Goal: Information Seeking & Learning: Learn about a topic

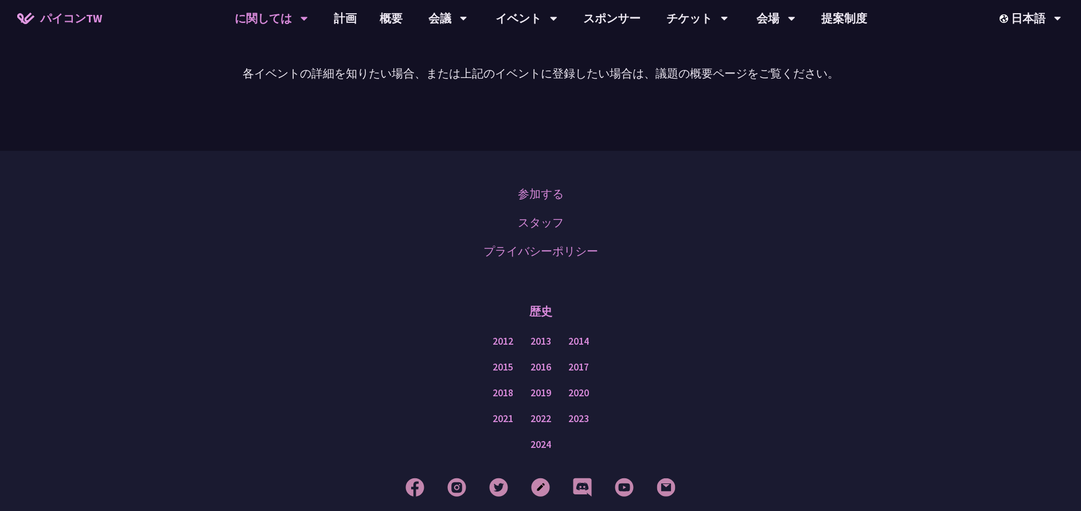
scroll to position [967, 0]
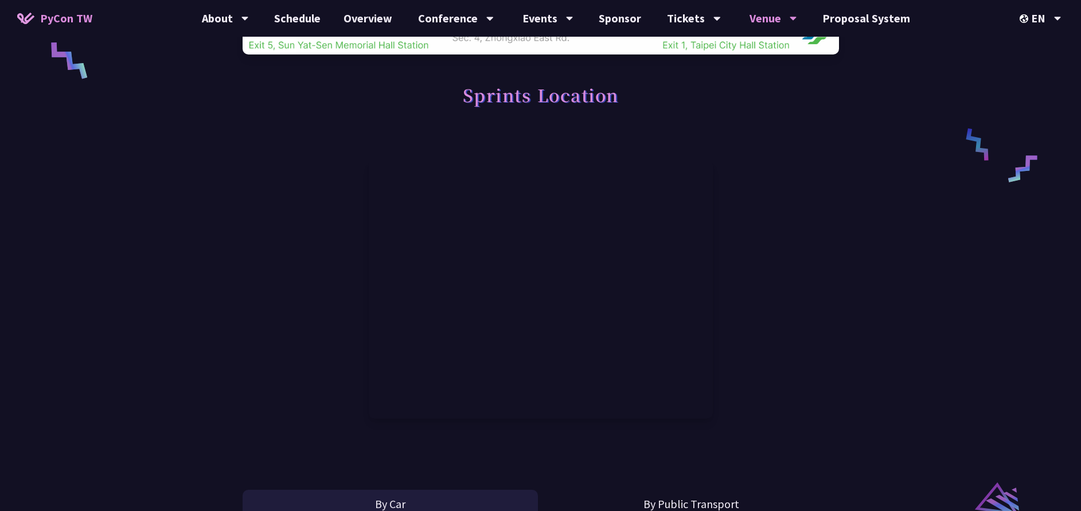
scroll to position [515, 0]
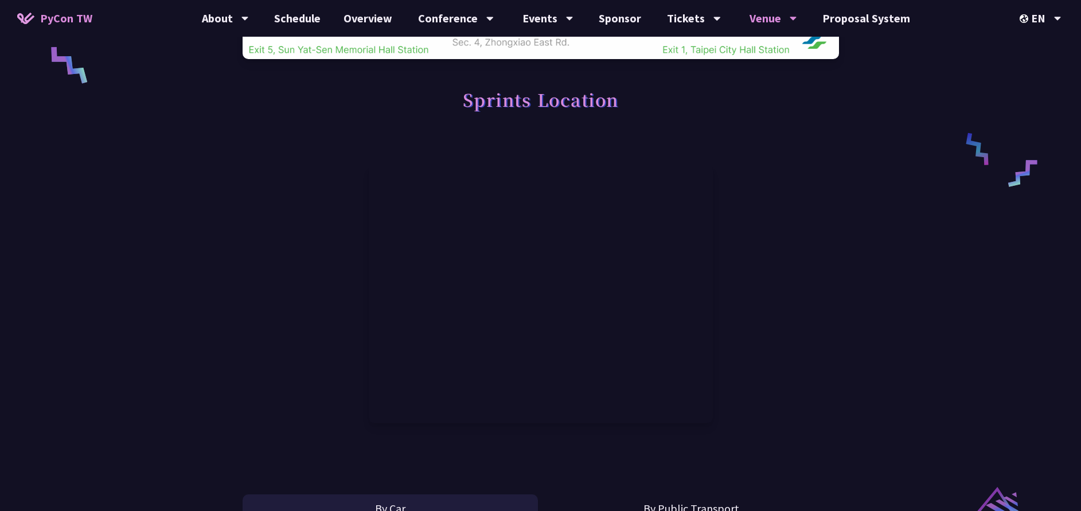
click at [781, 357] on div at bounding box center [541, 294] width 597 height 304
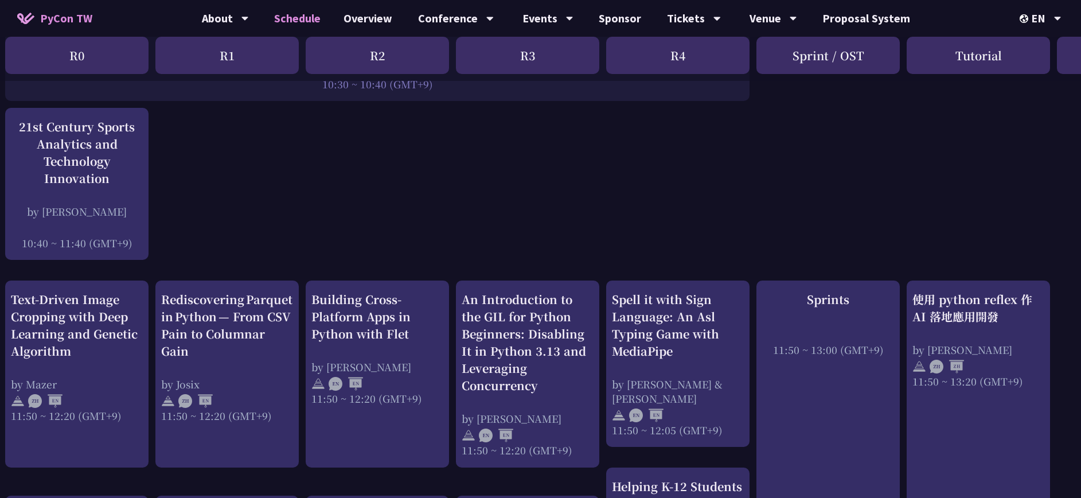
scroll to position [0, 6]
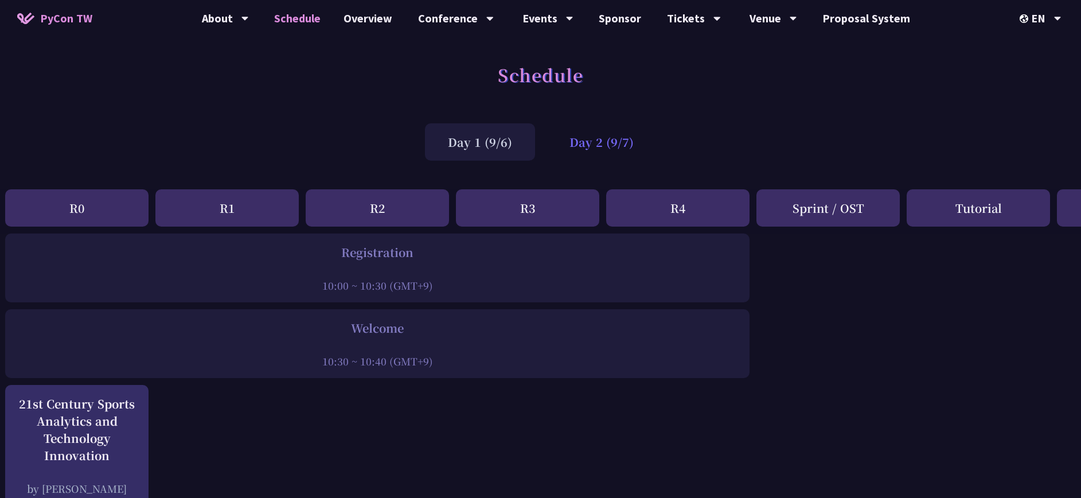
click at [625, 153] on div "Day 2 (9/7)" at bounding box center [602, 141] width 110 height 37
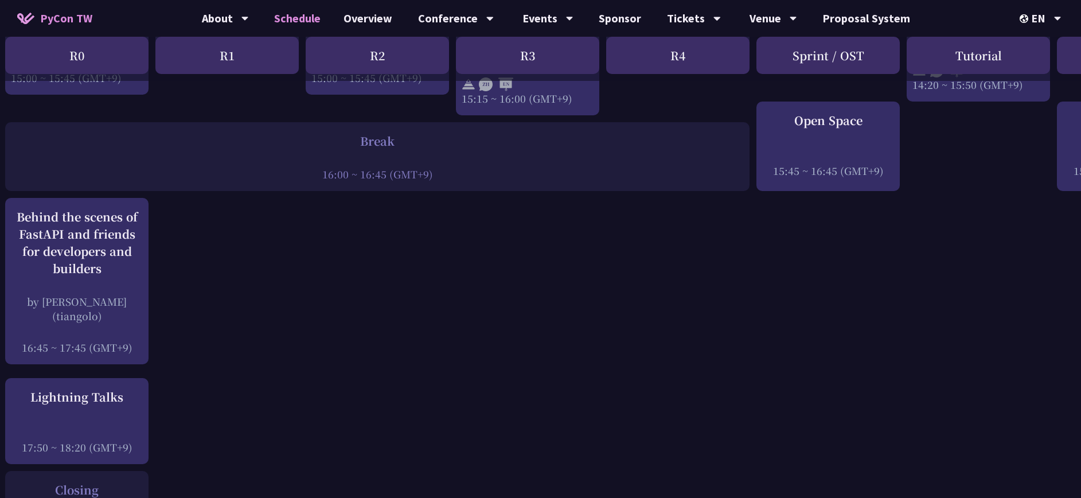
scroll to position [1391, 6]
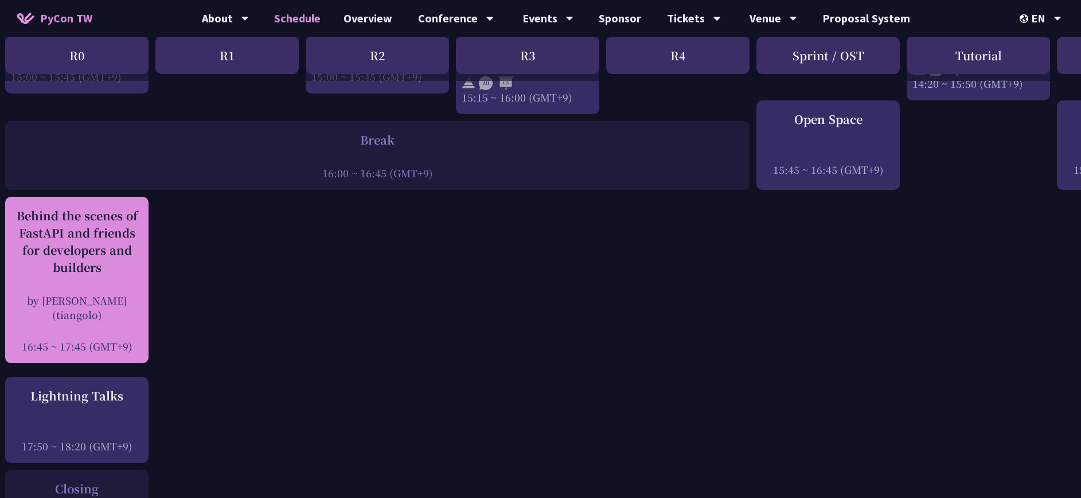
click at [78, 338] on div at bounding box center [77, 330] width 132 height 17
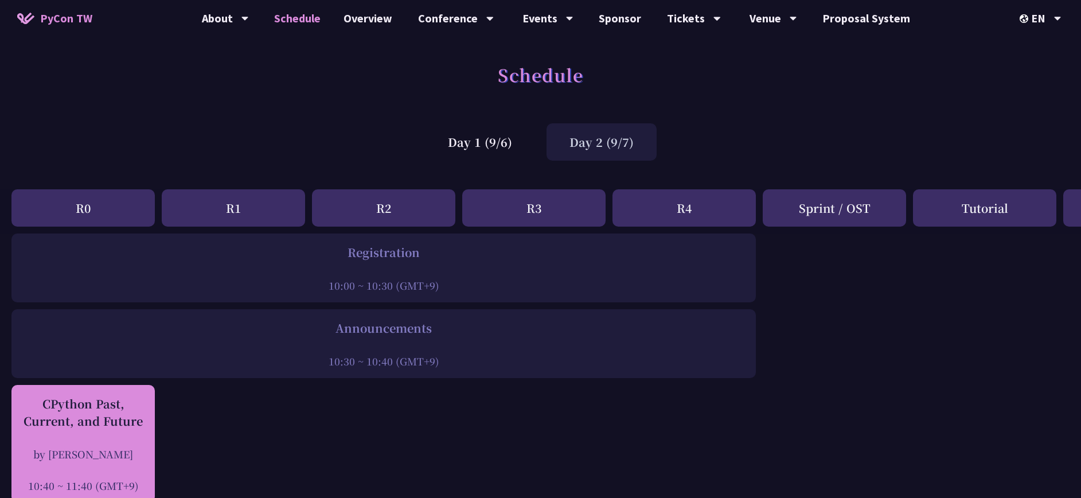
click at [92, 398] on div "CPython Past, Current, and Future" at bounding box center [83, 412] width 132 height 34
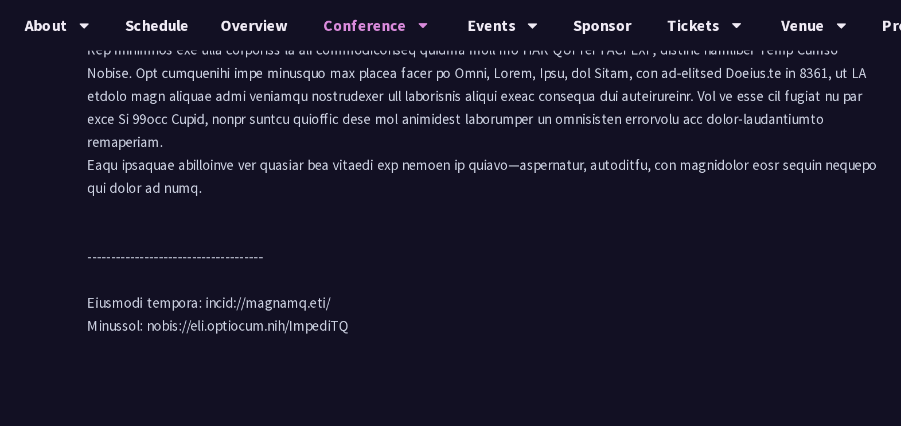
scroll to position [1097, 0]
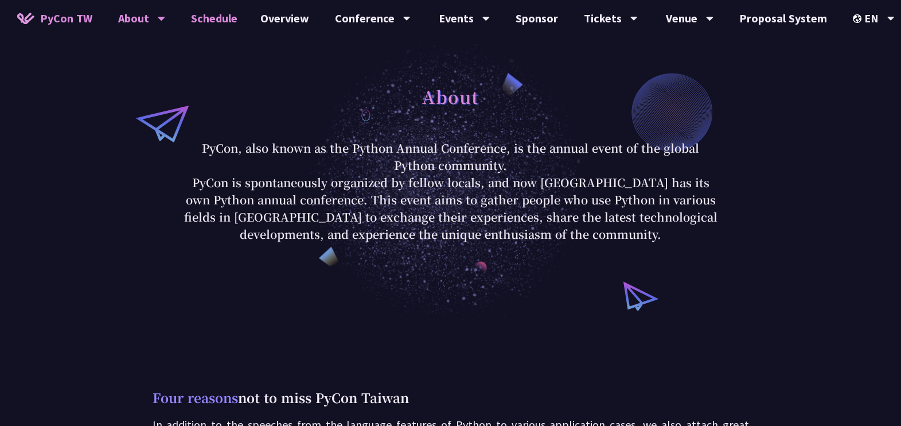
click at [209, 24] on link "Schedule" at bounding box center [214, 18] width 69 height 37
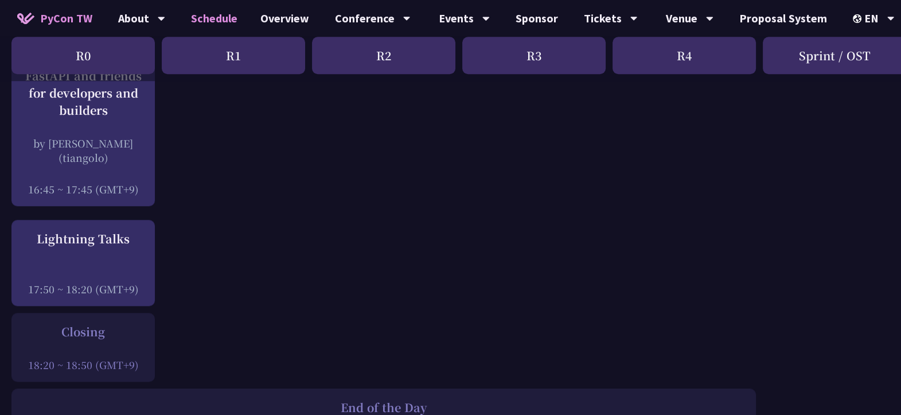
scroll to position [1546, 0]
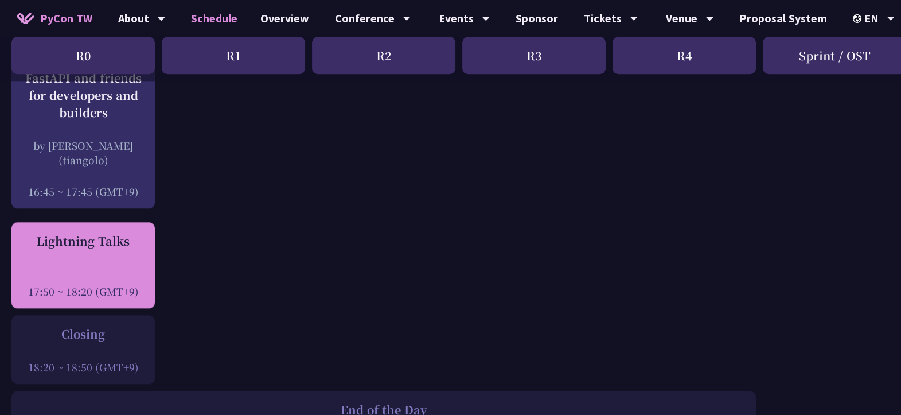
click at [112, 256] on div "Lightning Talks 17:50 ~ 18:20 (GMT+9)" at bounding box center [83, 265] width 132 height 66
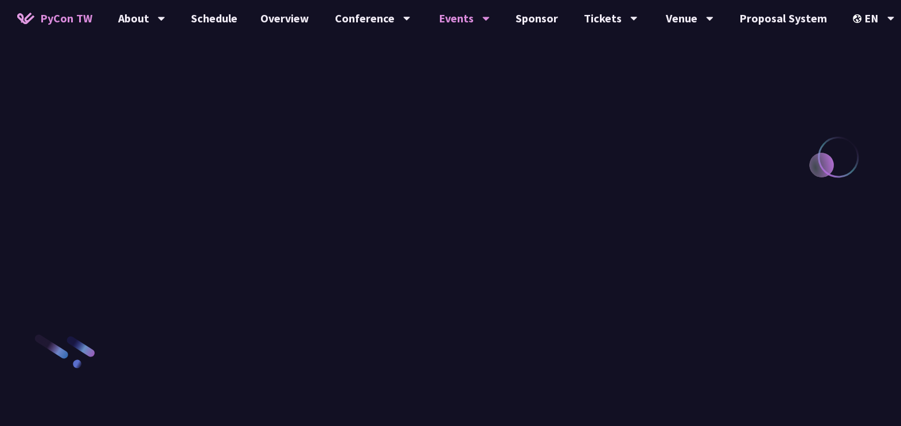
scroll to position [1267, 0]
